Goal: Task Accomplishment & Management: Use online tool/utility

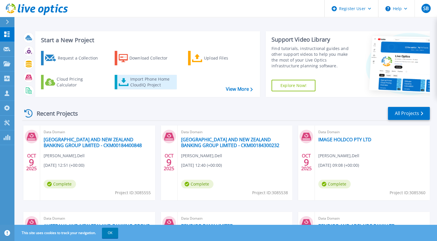
click at [125, 86] on icon at bounding box center [124, 82] width 10 height 8
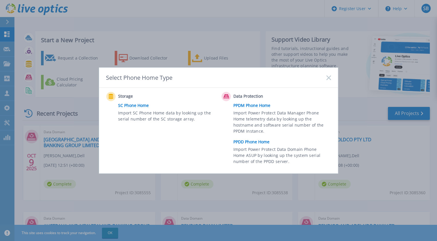
click at [253, 142] on link "PPDD Phone Home" at bounding box center [283, 142] width 101 height 9
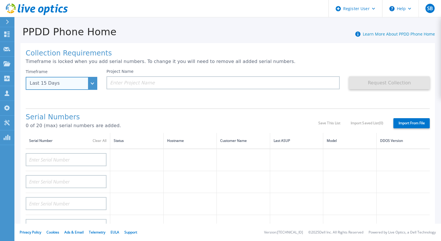
click at [91, 78] on div "Last 15 Days" at bounding box center [62, 83] width 72 height 13
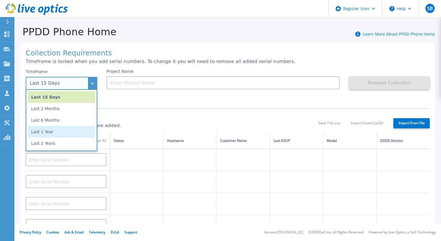
click at [73, 133] on li "Last 1 Year" at bounding box center [62, 132] width 68 height 12
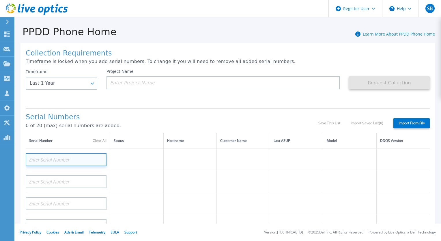
click at [59, 160] on input at bounding box center [66, 159] width 81 height 13
paste input "CKM00184300232"
type input "CKM00184300232"
click at [143, 117] on h1 "Serial Numbers" at bounding box center [172, 117] width 293 height 8
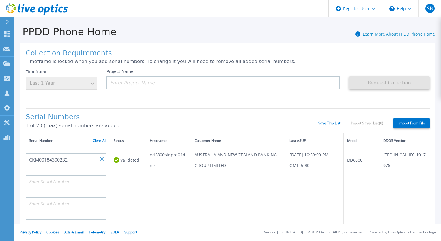
click at [240, 155] on td "AUSTRALIA AND NEW ZEALAND BANKING GROUP LIMITED" at bounding box center [238, 160] width 95 height 22
copy td "AUSTRALIA AND NEW ZEALAND BANKING GROUP LIMITED"
click at [212, 82] on input at bounding box center [223, 82] width 233 height 13
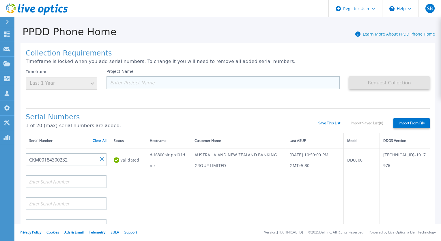
paste input "AUSTRALIA AND NEW ZEALAND BANKING GROUP LIMITED"
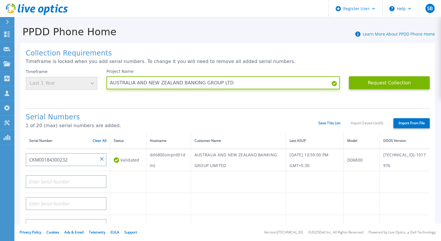
type input "AUSTRALIA AND NEW ZEALAND BANKING GROUP LTD"
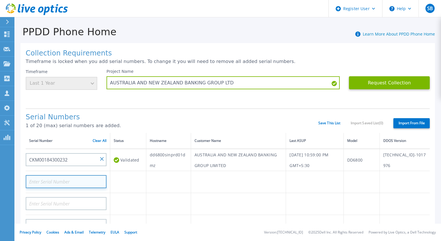
click at [47, 177] on input at bounding box center [66, 181] width 81 height 13
paste input "CKM00184400848"
type input "CKM00184400848"
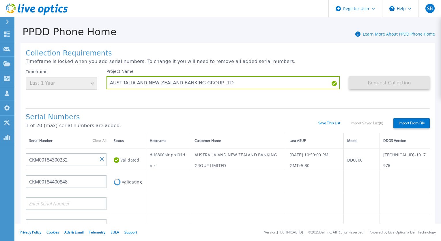
click at [125, 113] on h1 "Serial Numbers" at bounding box center [172, 117] width 293 height 8
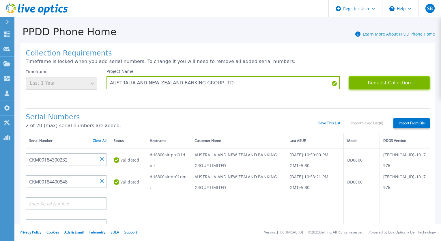
click at [389, 85] on button "Request Collection" at bounding box center [389, 82] width 81 height 13
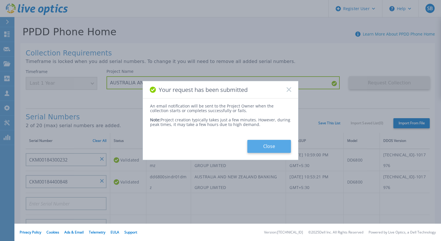
click at [285, 141] on button "Close" at bounding box center [270, 146] width 44 height 13
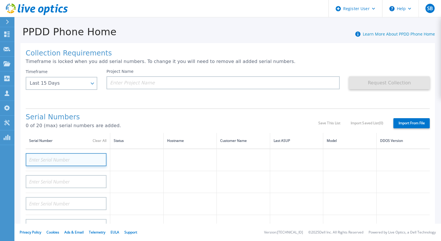
click at [56, 161] on input at bounding box center [66, 159] width 81 height 13
paste input "DE410223775267"
type input "DE410223775267"
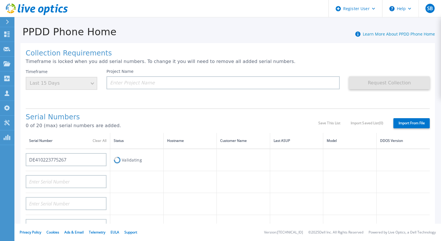
click at [157, 99] on div "Project Name" at bounding box center [228, 86] width 243 height 35
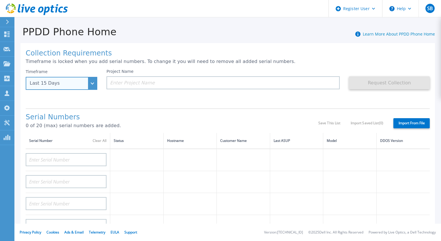
click at [91, 79] on div "Last 15 Days" at bounding box center [62, 83] width 72 height 13
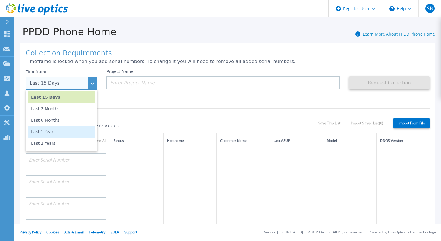
click at [74, 129] on li "Last 1 Year" at bounding box center [62, 132] width 68 height 12
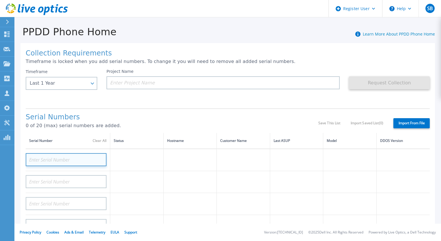
click at [73, 158] on input at bounding box center [66, 159] width 81 height 13
paste input "DE410223775267"
type input "DE410223775267"
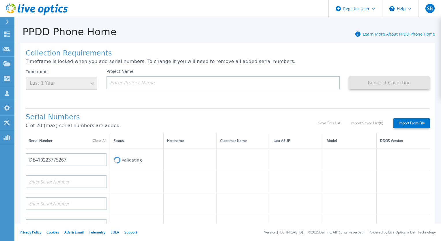
click at [150, 115] on h1 "Serial Numbers" at bounding box center [172, 117] width 293 height 8
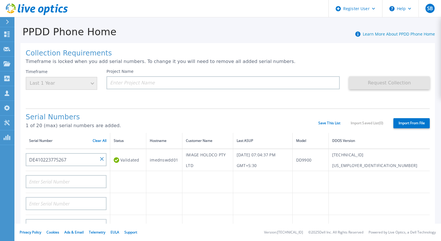
click at [225, 159] on td "IMAGE HOLDCO PTY LTD" at bounding box center [208, 160] width 51 height 22
copy td "IMAGE HOLDCO PTY LTD"
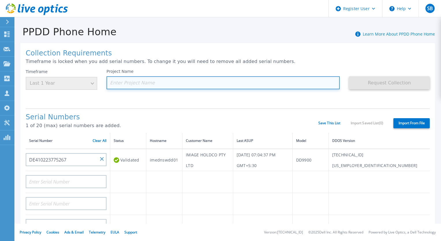
click at [197, 82] on input at bounding box center [223, 82] width 233 height 13
paste input "IMAGE HOLDCO PTY LTD"
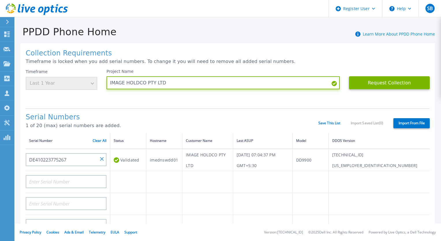
type input "IMAGE HOLDCO PTY LTD"
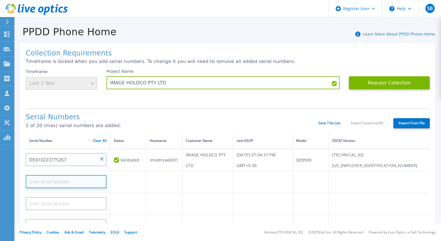
click at [68, 181] on input at bounding box center [66, 181] width 81 height 13
paste input "DE410223885889"
type input "DE410223885889"
click at [167, 112] on div "Serial Numbers 1 of 20 (max) serial numbers are added. Save This List Import Sa…" at bounding box center [228, 120] width 405 height 25
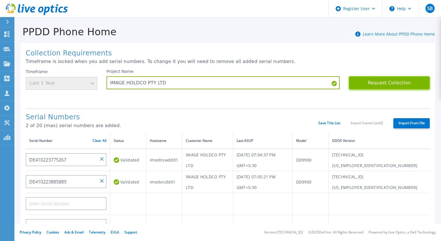
click at [388, 84] on button "Request Collection" at bounding box center [389, 82] width 81 height 13
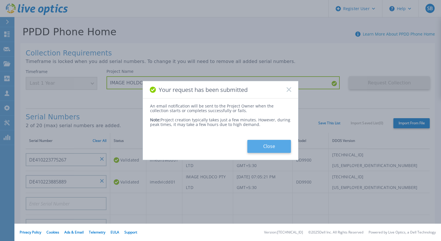
click at [281, 149] on button "Close" at bounding box center [270, 146] width 44 height 13
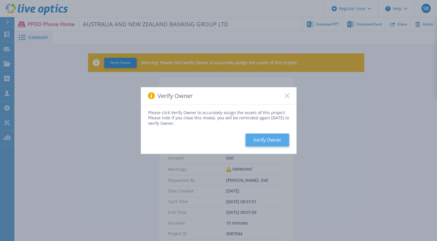
click at [279, 138] on button "Verify Owner" at bounding box center [268, 139] width 44 height 13
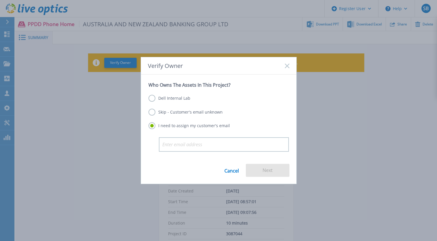
click at [155, 98] on label "Dell Internal Lab" at bounding box center [170, 98] width 42 height 7
click at [0, 0] on input "Dell Internal Lab" at bounding box center [0, 0] width 0 height 0
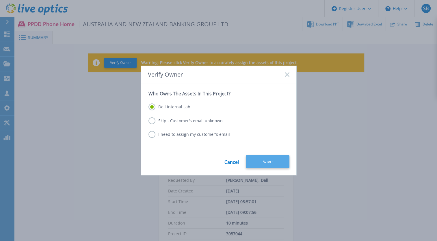
click at [263, 159] on button "Save" at bounding box center [268, 161] width 44 height 13
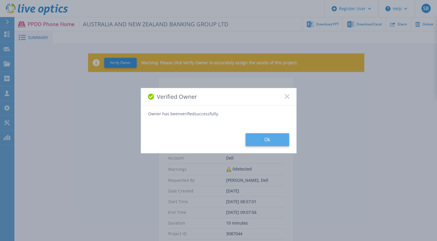
click at [283, 142] on button "Ok" at bounding box center [268, 139] width 44 height 13
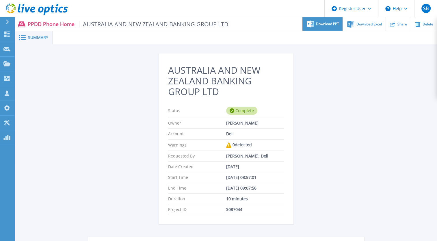
click at [326, 27] on div "Download PPT" at bounding box center [323, 24] width 40 height 14
click at [208, 31] on div "PPDD Phone Home AUSTRALIA AND NEW ZEALAND BANKING GROUP LTD Download PPT Downlo…" at bounding box center [225, 24] width 423 height 14
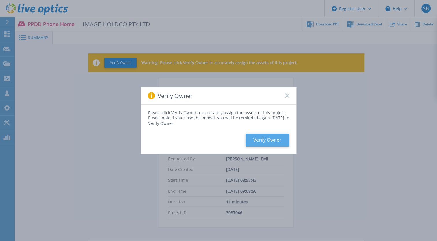
click at [266, 143] on button "Verify Owner" at bounding box center [268, 139] width 44 height 13
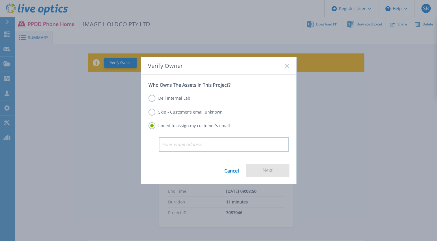
click at [155, 99] on label "Dell Internal Lab" at bounding box center [170, 98] width 42 height 7
click at [0, 0] on input "Dell Internal Lab" at bounding box center [0, 0] width 0 height 0
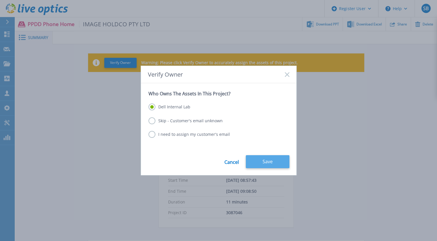
click at [268, 161] on button "Save" at bounding box center [268, 161] width 44 height 13
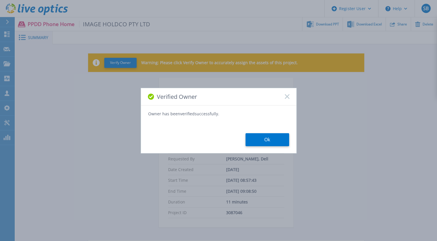
click at [270, 147] on div "Verified Owner Owner has been verified successfully. Ok" at bounding box center [219, 121] width 156 height 66
click at [274, 139] on button "Ok" at bounding box center [268, 139] width 44 height 13
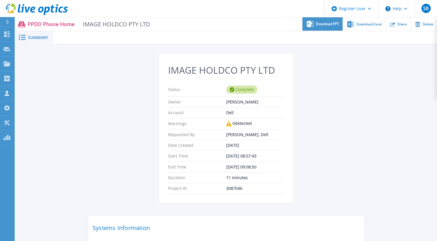
click at [321, 20] on div "Download PPT" at bounding box center [323, 24] width 40 height 14
click at [260, 18] on ul "Download PPT Download Excel Share Delete" at bounding box center [293, 24] width 287 height 14
